Goal: Information Seeking & Learning: Compare options

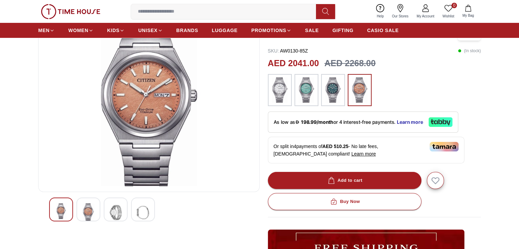
scroll to position [73, 0]
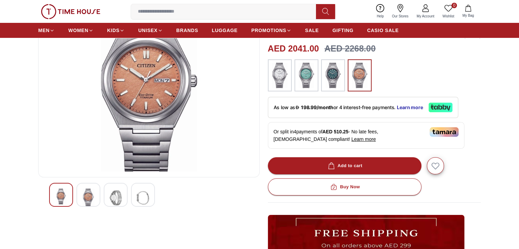
click at [281, 80] on img at bounding box center [280, 76] width 17 height 26
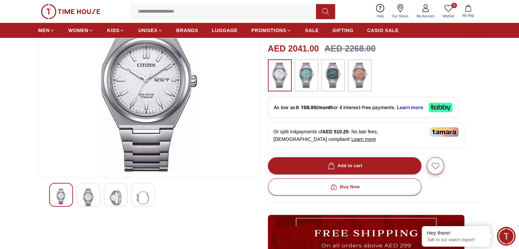
click at [337, 76] on img at bounding box center [333, 76] width 17 height 26
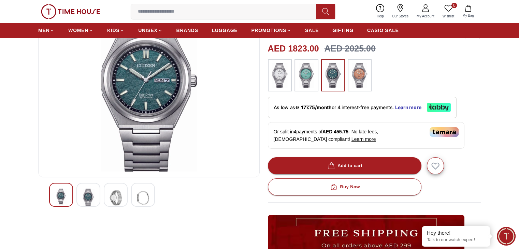
click at [306, 79] on img at bounding box center [306, 76] width 17 height 26
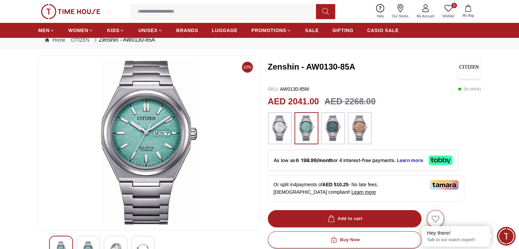
scroll to position [10, 0]
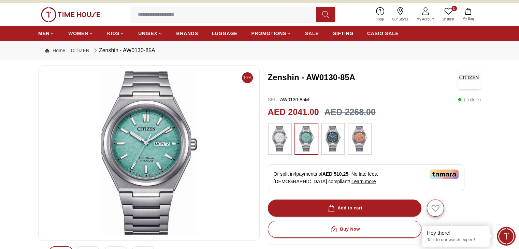
scroll to position [73, 0]
